Goal: Navigation & Orientation: Find specific page/section

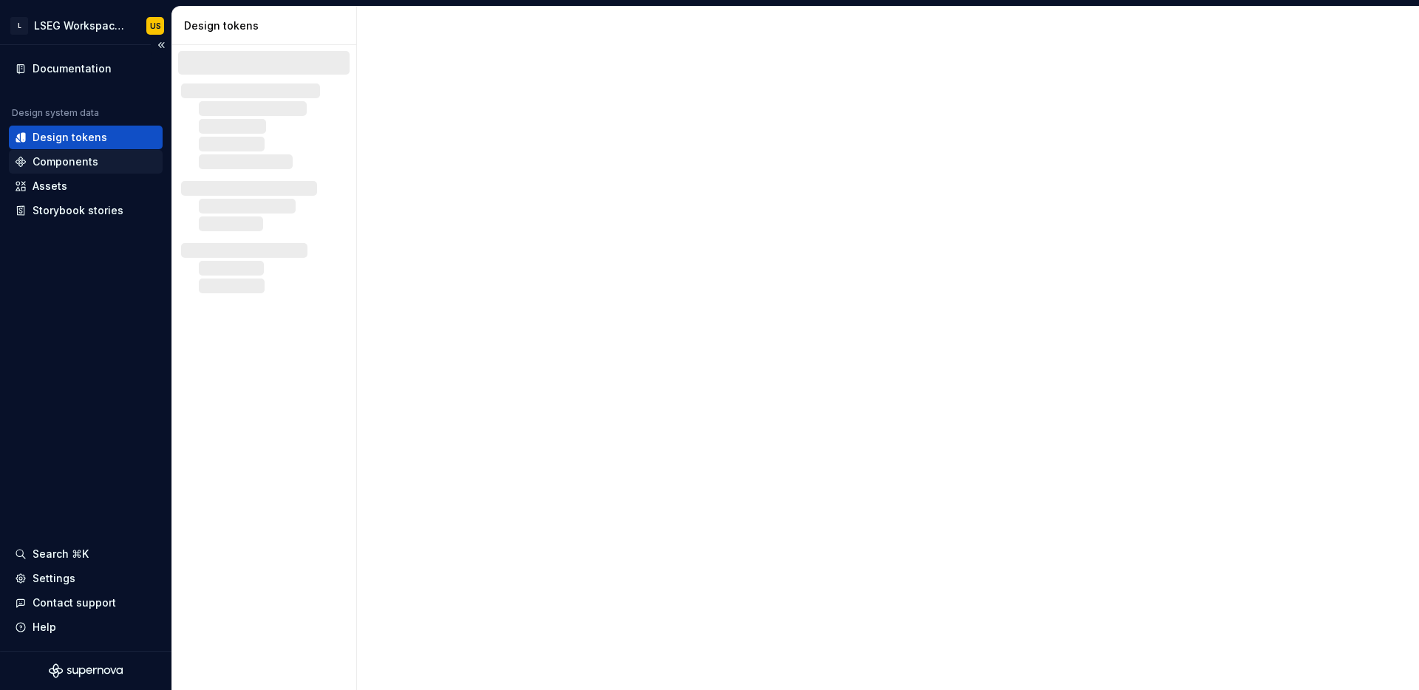
click at [98, 165] on div "Components" at bounding box center [86, 161] width 142 height 15
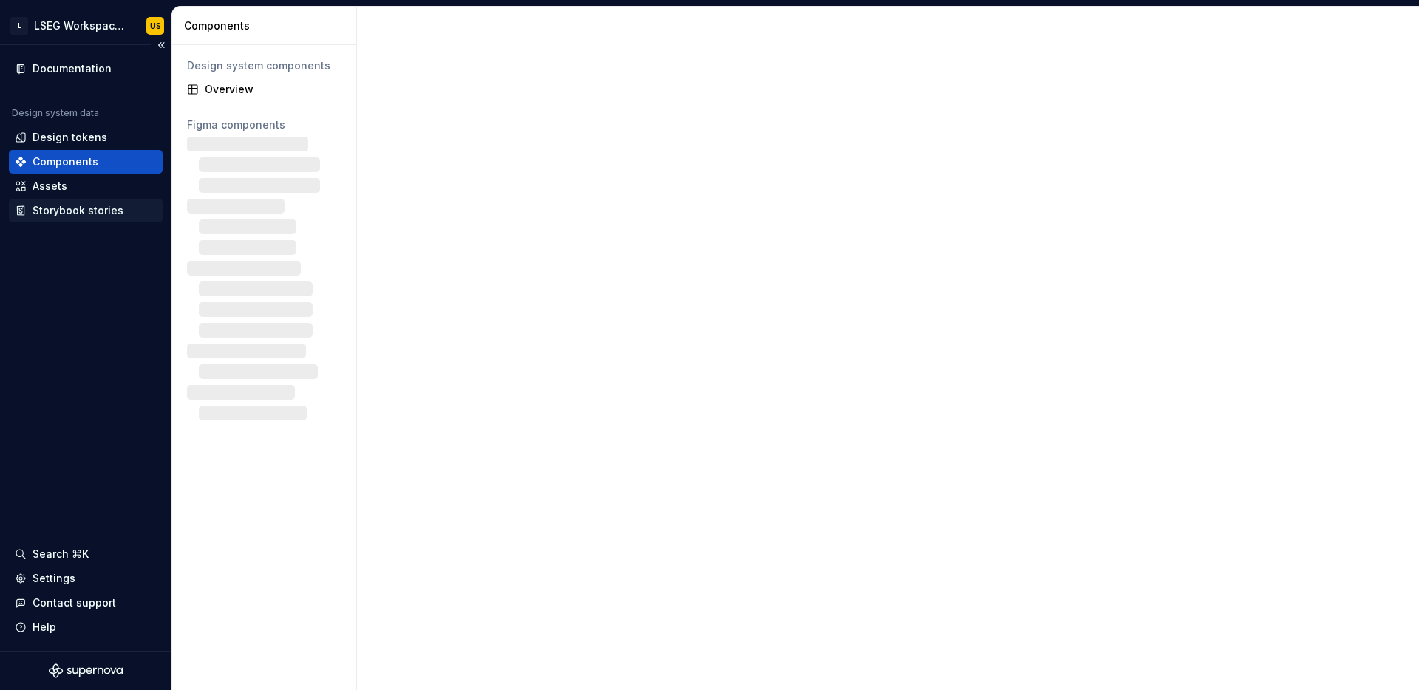
click at [77, 211] on div "Storybook stories" at bounding box center [78, 210] width 91 height 15
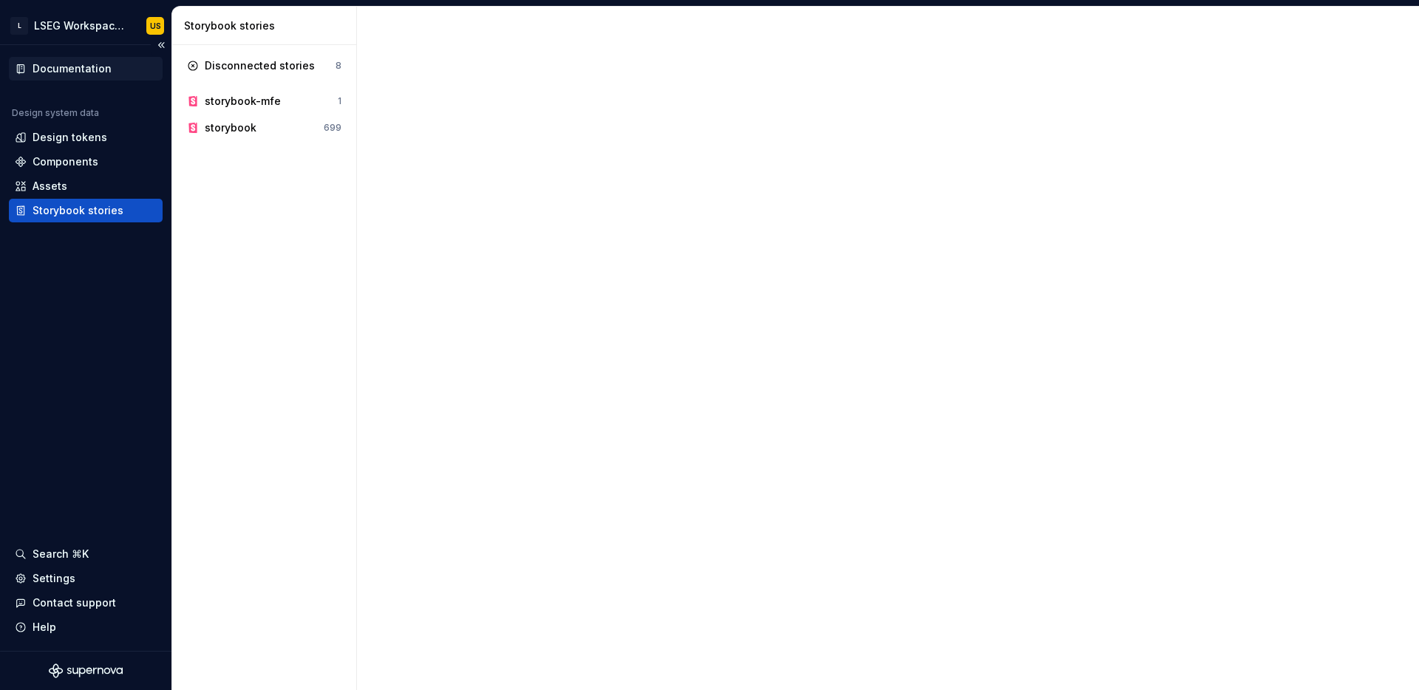
click at [90, 67] on div "Documentation" at bounding box center [72, 68] width 79 height 15
